Goal: Information Seeking & Learning: Compare options

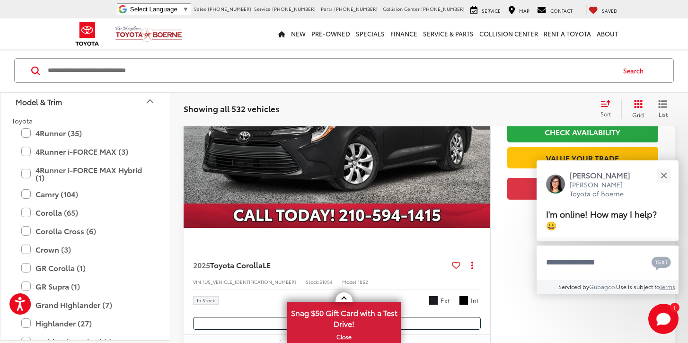
scroll to position [204, 0]
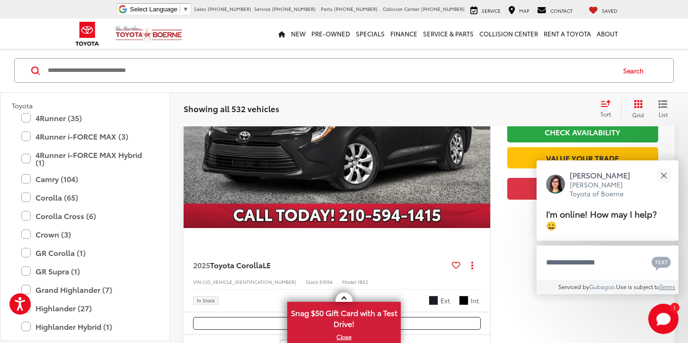
click at [95, 181] on label "Camry (104)" at bounding box center [85, 179] width 128 height 17
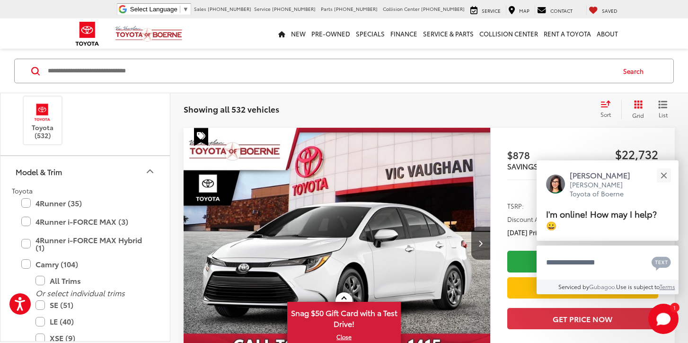
scroll to position [125, 0]
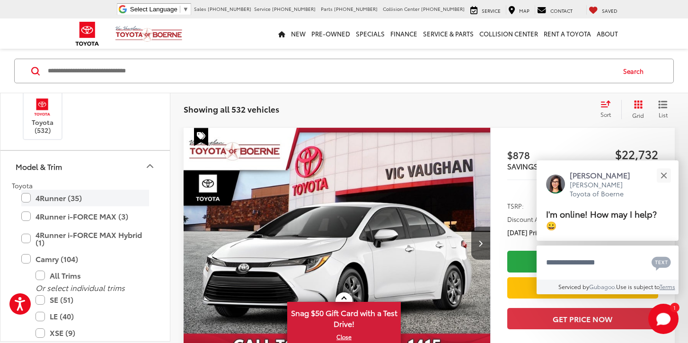
click at [27, 199] on label "4Runner (35)" at bounding box center [85, 198] width 128 height 17
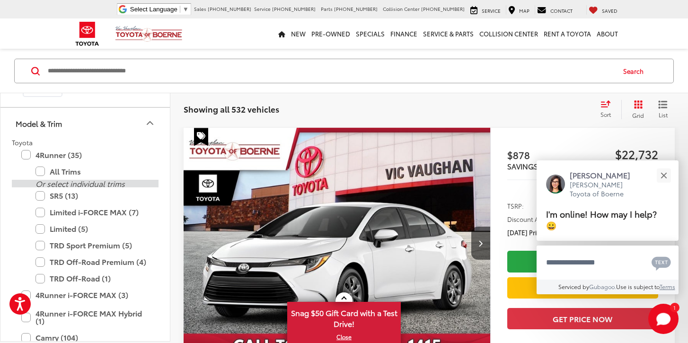
scroll to position [172, 0]
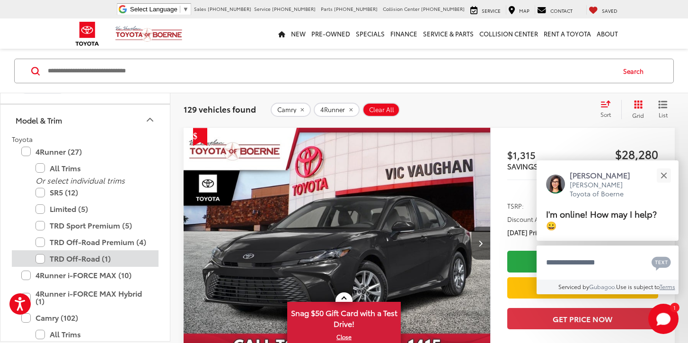
click at [42, 259] on label "TRD Off-Road (1)" at bounding box center [92, 258] width 114 height 17
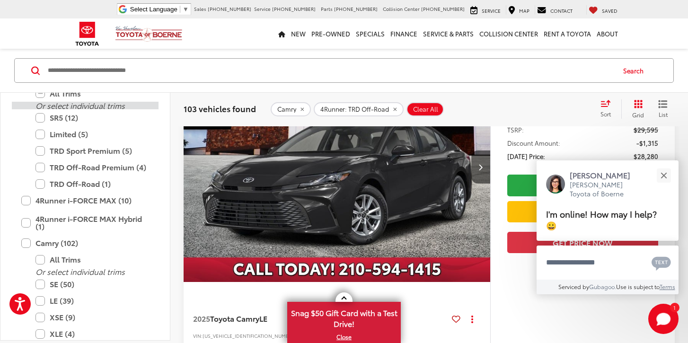
scroll to position [250, 0]
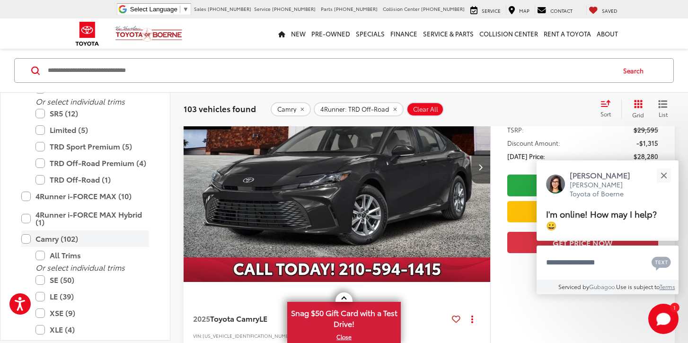
click at [28, 238] on label "Camry (102)" at bounding box center [85, 239] width 128 height 17
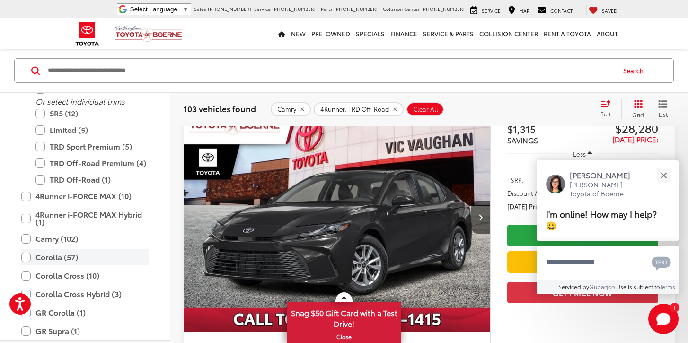
type input "****"
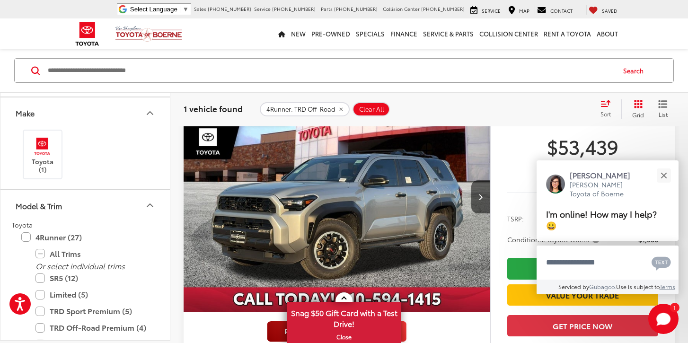
scroll to position [126, 0]
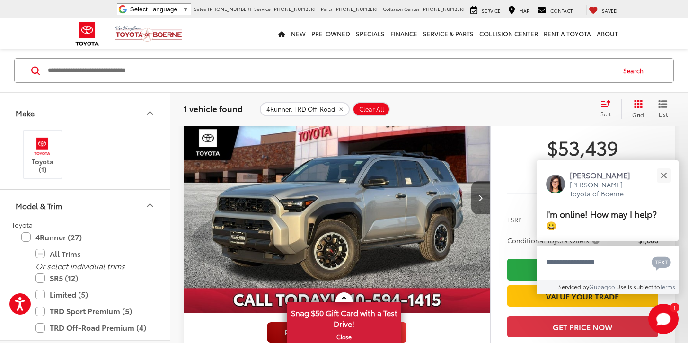
click at [484, 203] on button "Next image" at bounding box center [480, 197] width 19 height 33
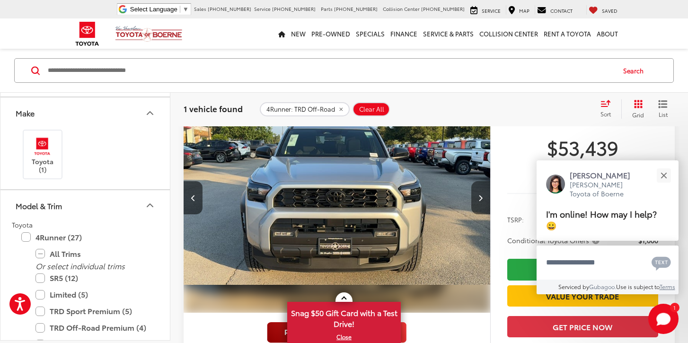
click at [484, 203] on button "Next image" at bounding box center [480, 197] width 19 height 33
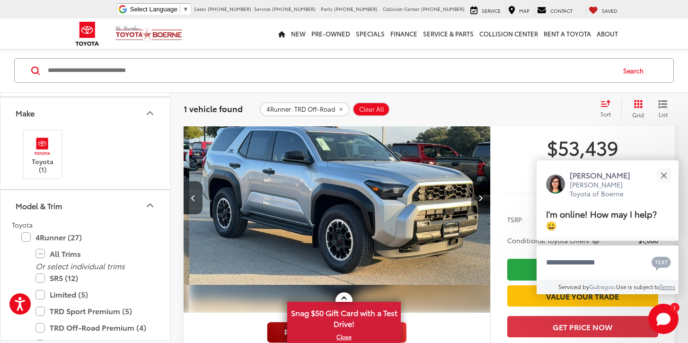
scroll to position [0, 616]
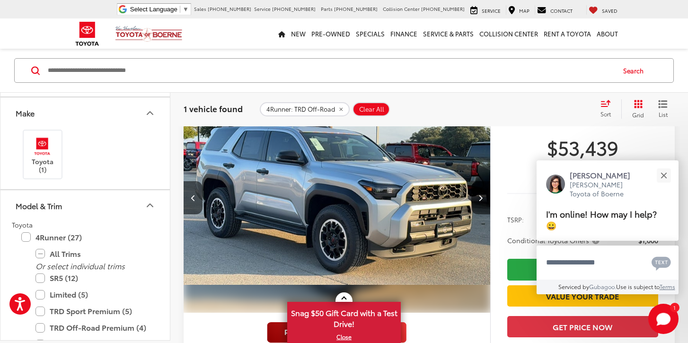
click at [484, 204] on button "Next image" at bounding box center [480, 197] width 19 height 33
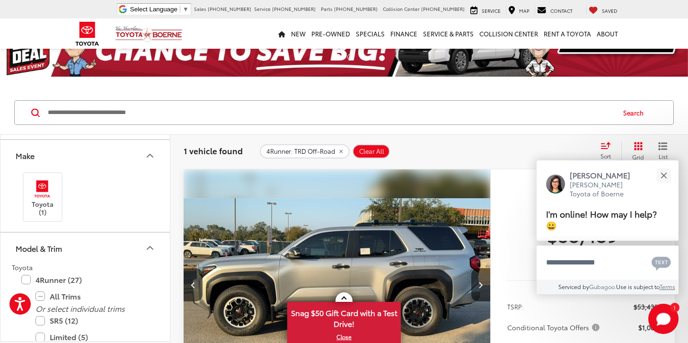
scroll to position [40, 0]
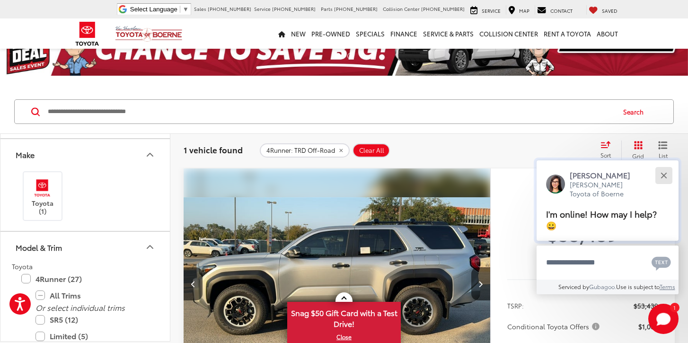
click at [665, 186] on button "Close" at bounding box center [664, 175] width 20 height 20
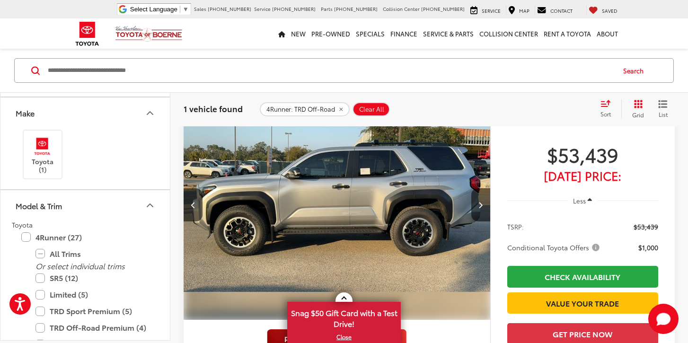
scroll to position [118, 0]
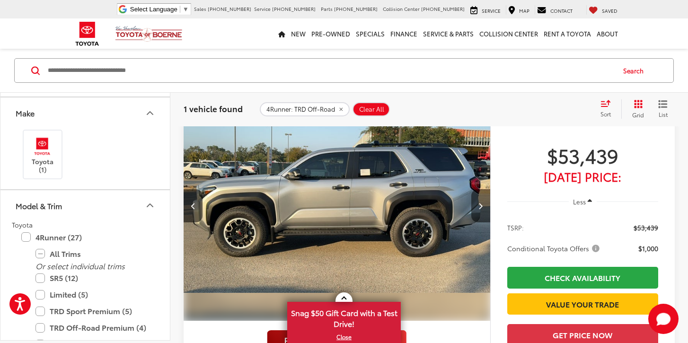
click at [479, 205] on icon "Next image" at bounding box center [481, 206] width 4 height 7
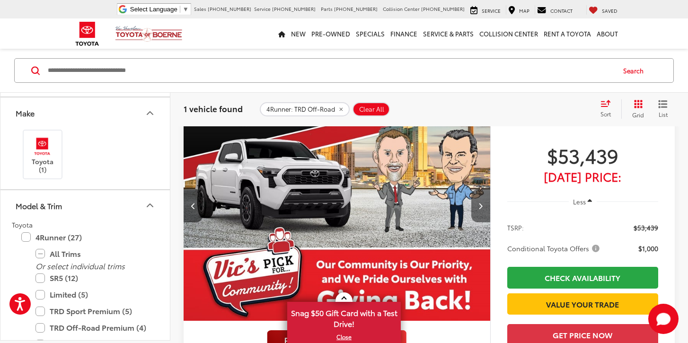
click at [479, 205] on icon "Next image" at bounding box center [481, 206] width 4 height 7
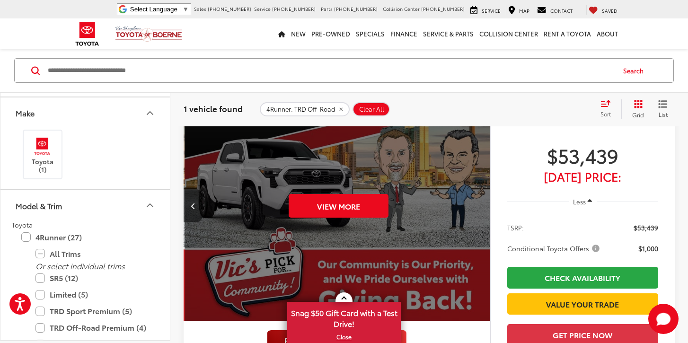
scroll to position [0, 1541]
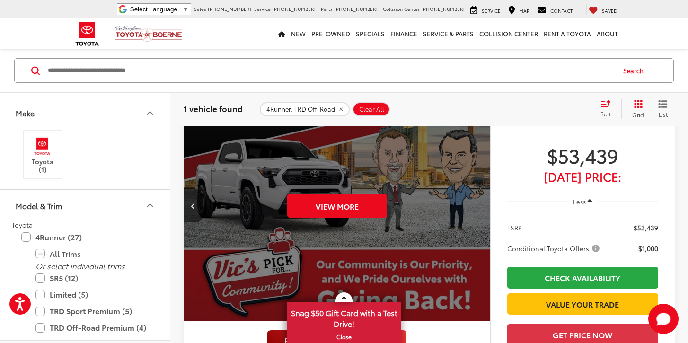
click at [479, 205] on div "View More" at bounding box center [337, 205] width 308 height 231
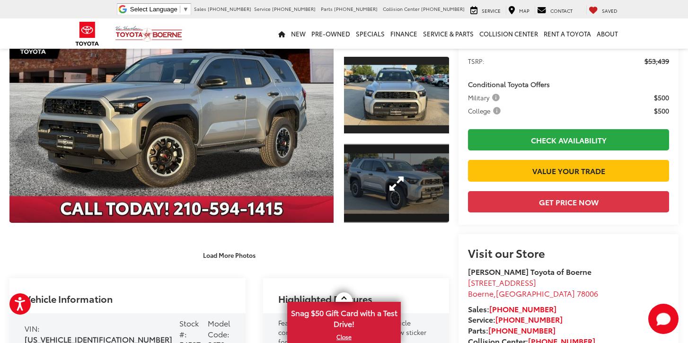
scroll to position [126, 0]
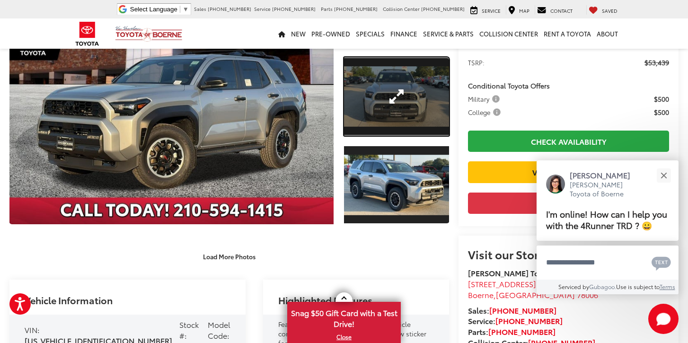
click at [390, 113] on link "Expand Photo 1" at bounding box center [396, 96] width 105 height 79
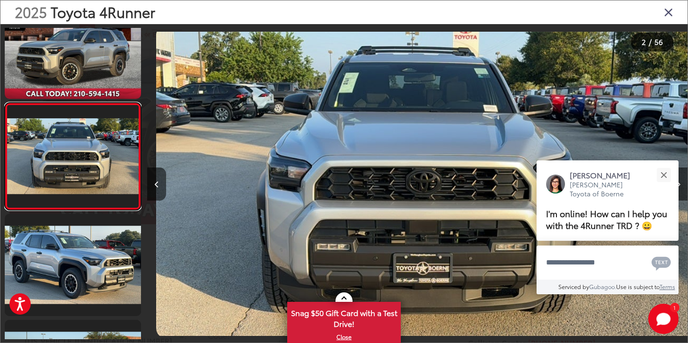
scroll to position [0, 540]
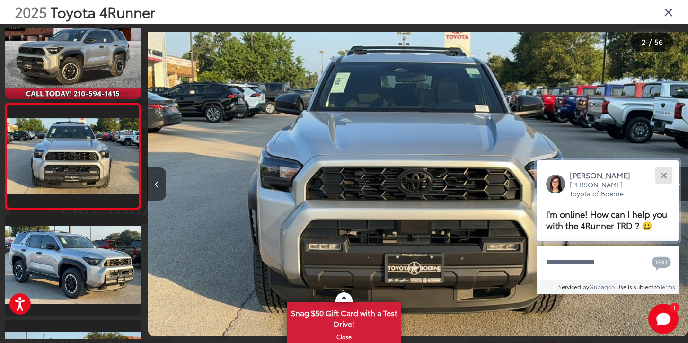
click at [665, 177] on button "Close" at bounding box center [664, 175] width 20 height 20
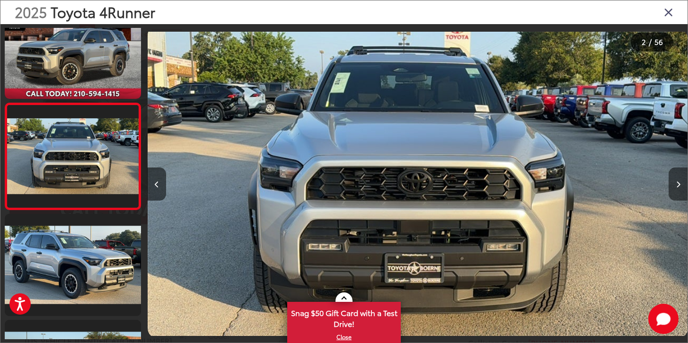
click at [681, 188] on button "Next image" at bounding box center [678, 184] width 19 height 33
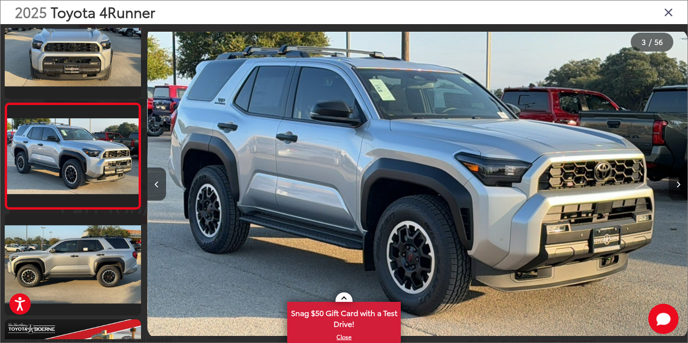
scroll to position [0, 0]
click at [680, 186] on button "Next image" at bounding box center [678, 184] width 19 height 33
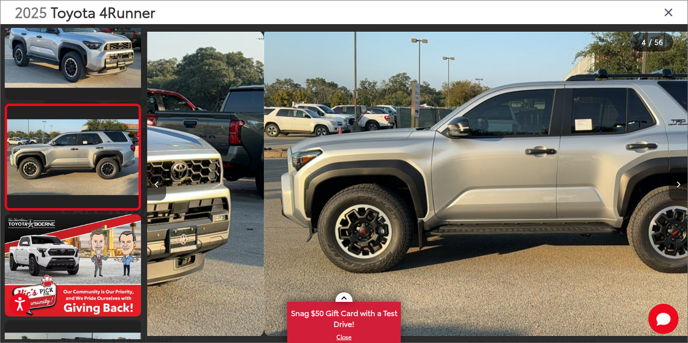
scroll to position [244, 0]
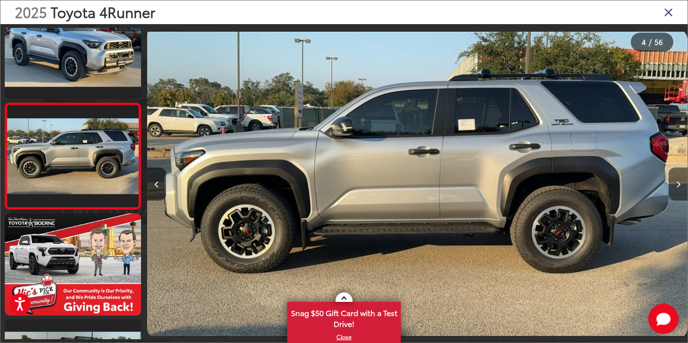
click at [680, 186] on button "Next image" at bounding box center [678, 184] width 19 height 33
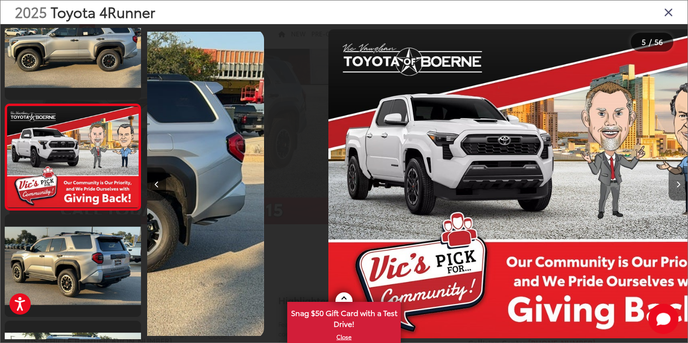
scroll to position [350, 0]
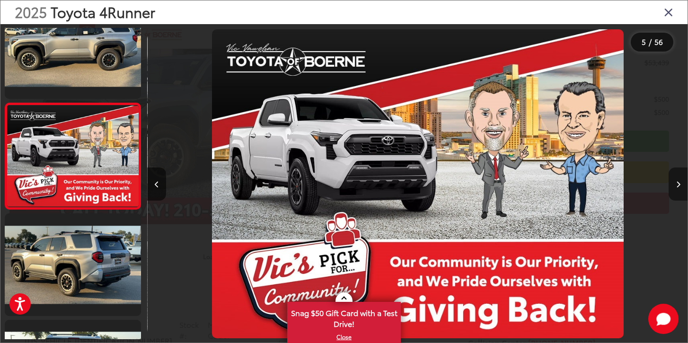
click at [680, 186] on button "Next image" at bounding box center [678, 184] width 19 height 33
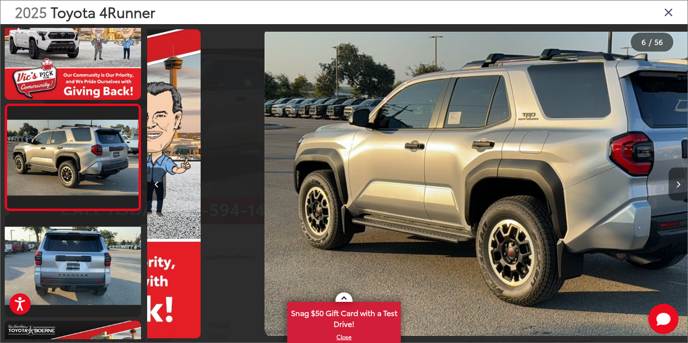
scroll to position [456, 0]
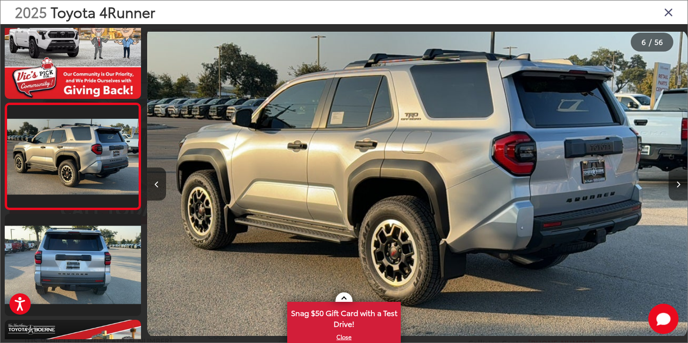
click at [680, 186] on button "Next image" at bounding box center [678, 184] width 19 height 33
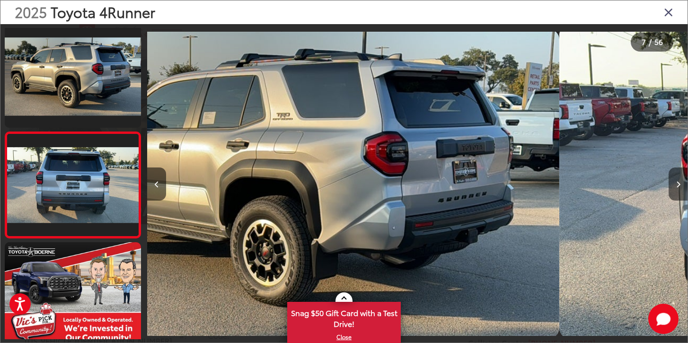
scroll to position [0, 0]
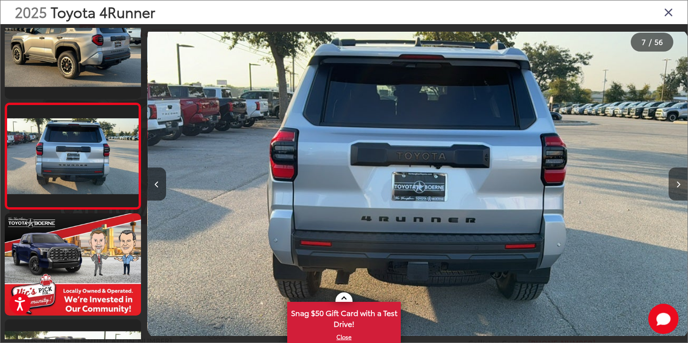
click at [680, 186] on button "Next image" at bounding box center [678, 184] width 19 height 33
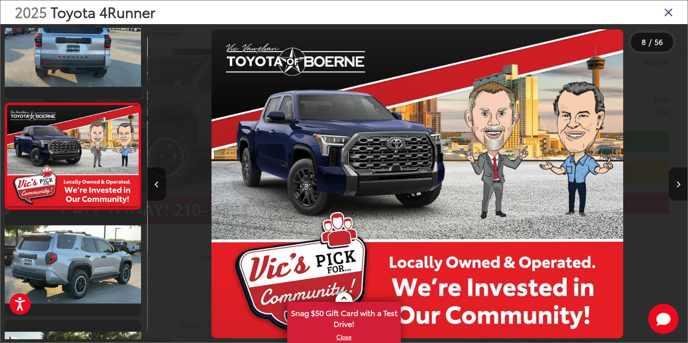
click at [680, 186] on button "Next image" at bounding box center [678, 184] width 19 height 33
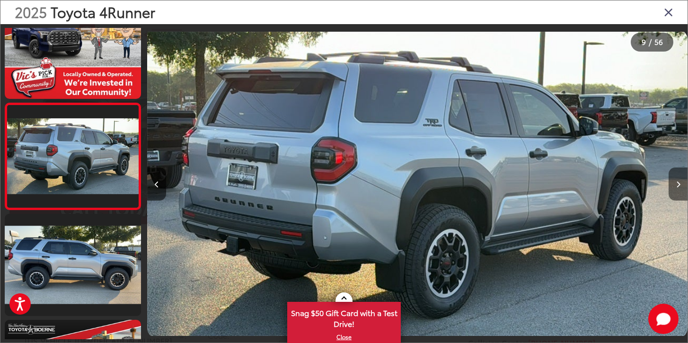
click at [680, 186] on button "Next image" at bounding box center [678, 184] width 19 height 33
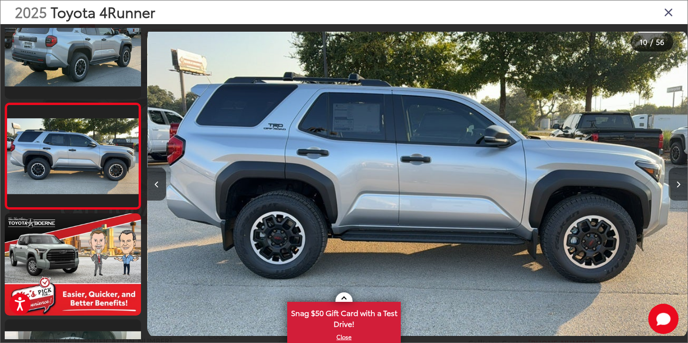
click at [680, 186] on button "Next image" at bounding box center [678, 184] width 19 height 33
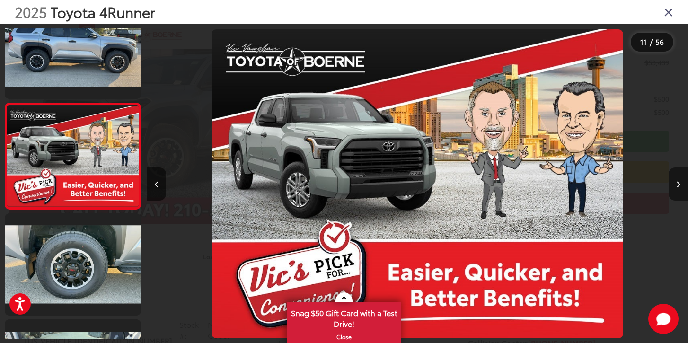
click at [680, 186] on button "Next image" at bounding box center [678, 184] width 19 height 33
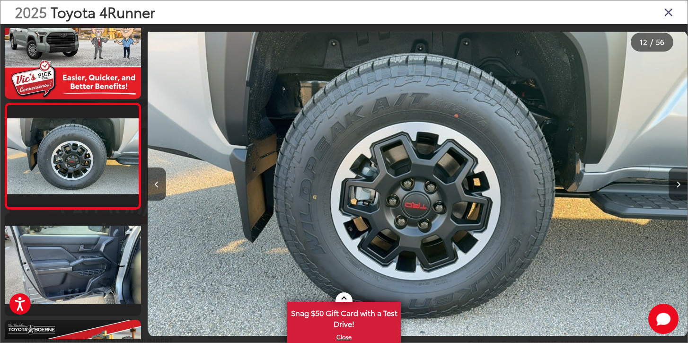
click at [680, 186] on button "Next image" at bounding box center [678, 184] width 19 height 33
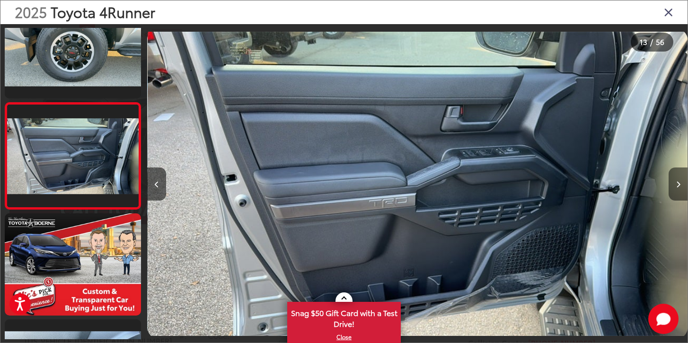
click at [680, 186] on button "Next image" at bounding box center [678, 184] width 19 height 33
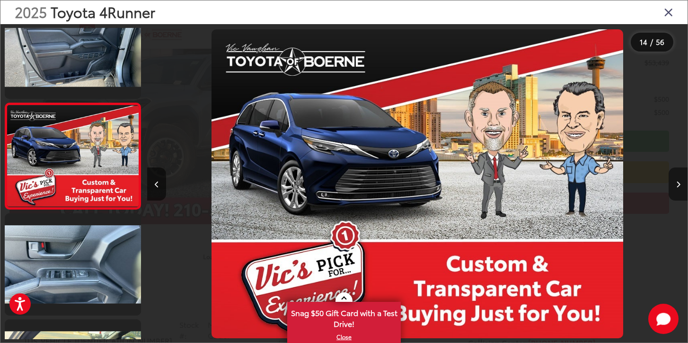
click at [680, 186] on button "Next image" at bounding box center [678, 184] width 19 height 33
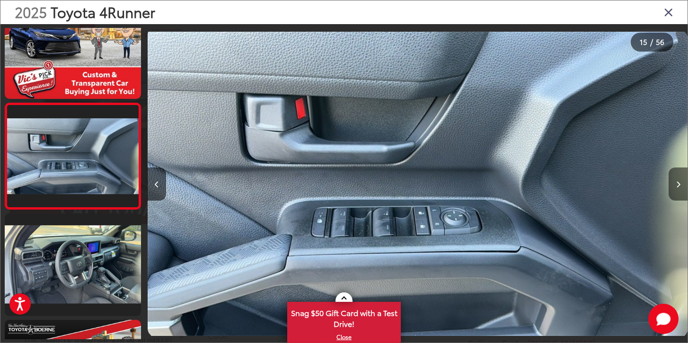
click at [680, 186] on button "Next image" at bounding box center [678, 184] width 19 height 33
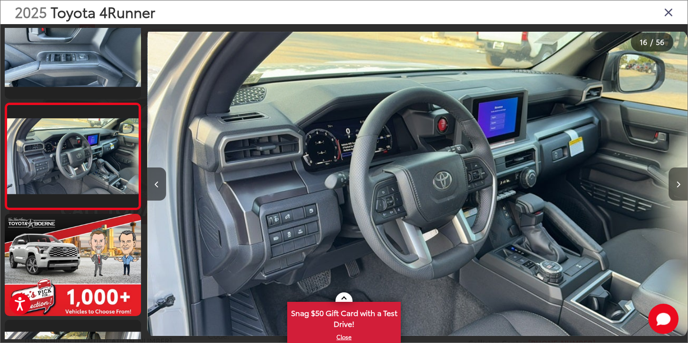
click at [680, 186] on button "Next image" at bounding box center [678, 184] width 19 height 33
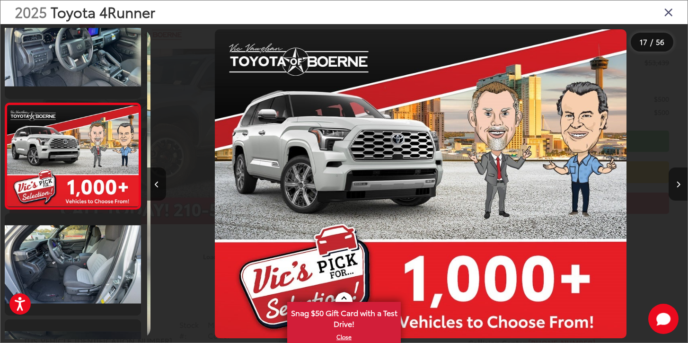
click at [680, 186] on button "Next image" at bounding box center [678, 184] width 19 height 33
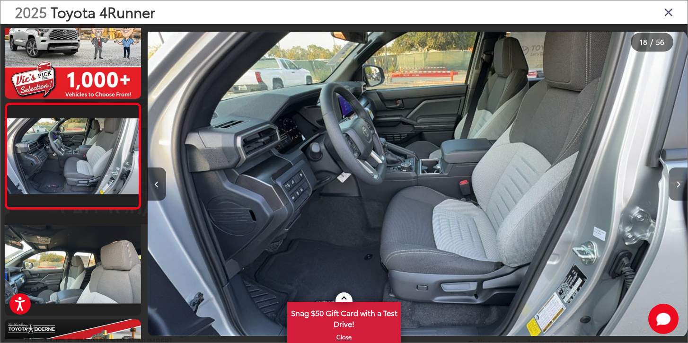
click at [680, 186] on button "Next image" at bounding box center [678, 184] width 19 height 33
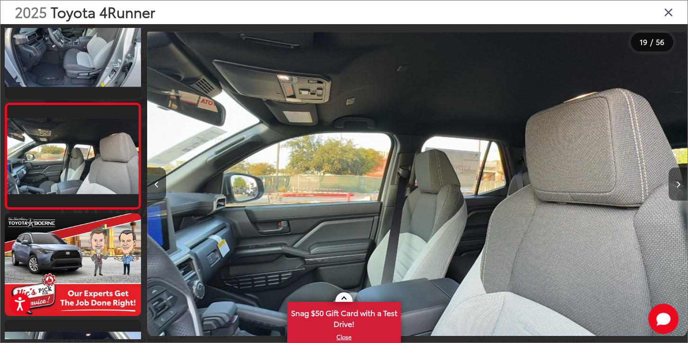
click at [680, 186] on button "Next image" at bounding box center [678, 184] width 19 height 33
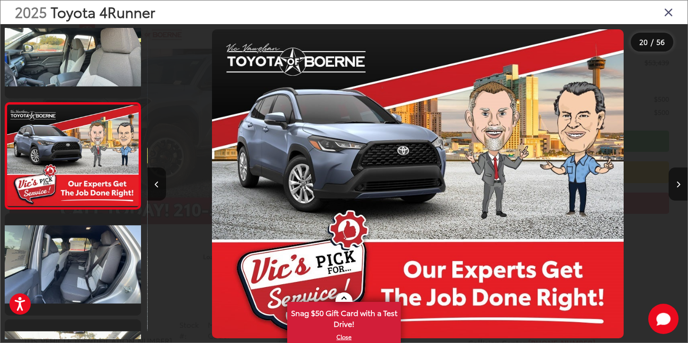
click at [666, 14] on icon "Close gallery" at bounding box center [668, 12] width 9 height 12
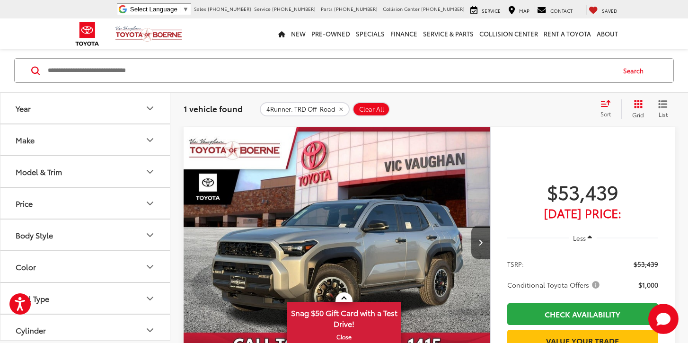
click at [152, 141] on icon "Make" at bounding box center [149, 139] width 11 height 11
click at [160, 242] on button "Model & Trim" at bounding box center [85, 232] width 170 height 31
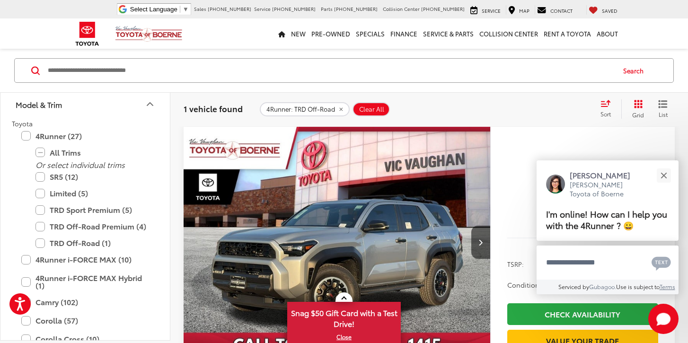
scroll to position [130, 0]
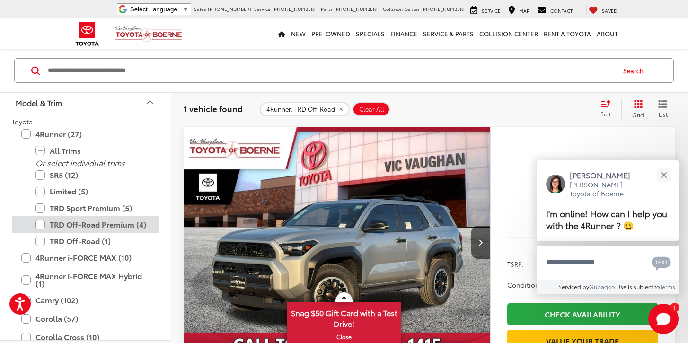
click at [44, 225] on label "TRD Off-Road Premium (4)" at bounding box center [92, 224] width 114 height 17
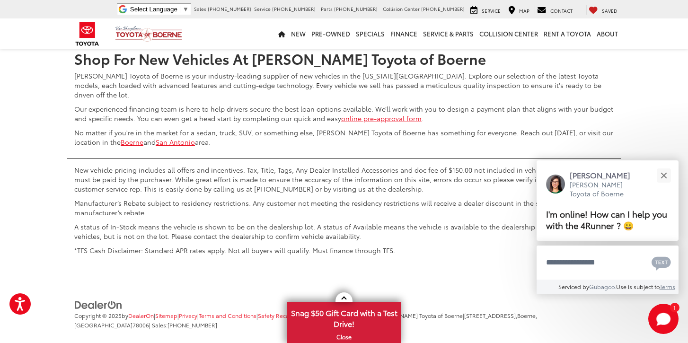
scroll to position [2264, 0]
